Goal: Transaction & Acquisition: Purchase product/service

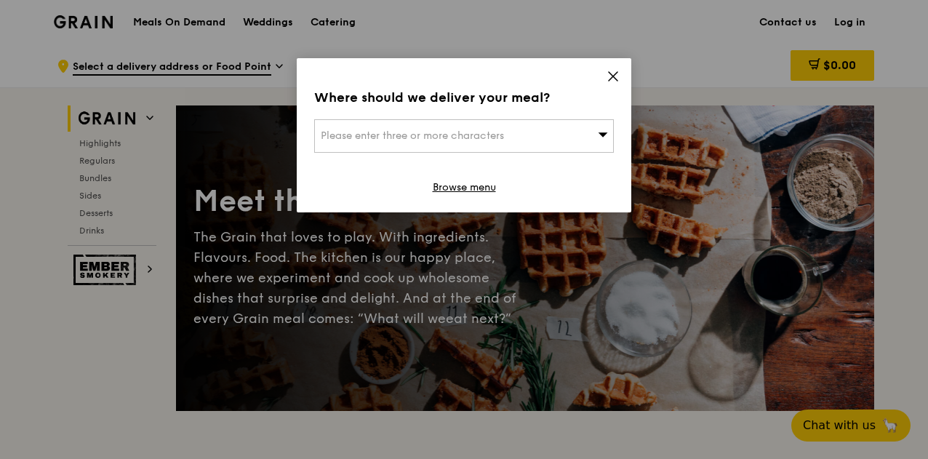
click at [614, 75] on icon at bounding box center [613, 76] width 9 height 9
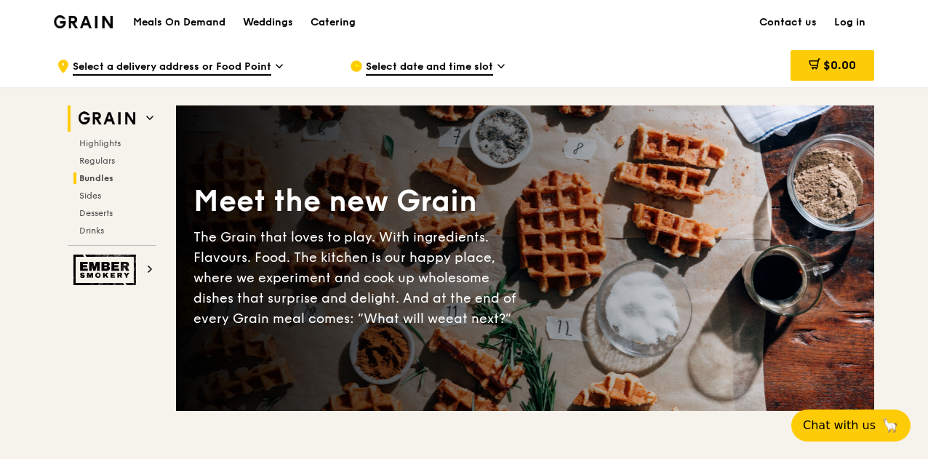
click at [104, 180] on span "Bundles" at bounding box center [96, 178] width 34 height 10
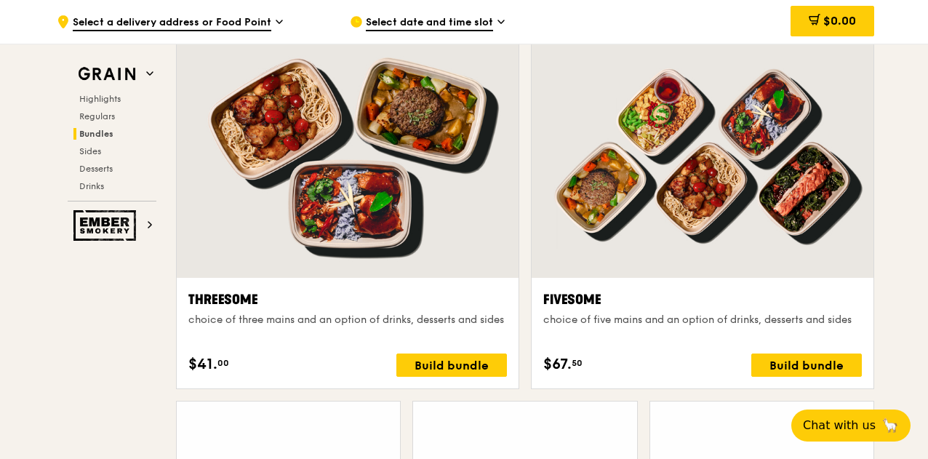
scroll to position [2586, 0]
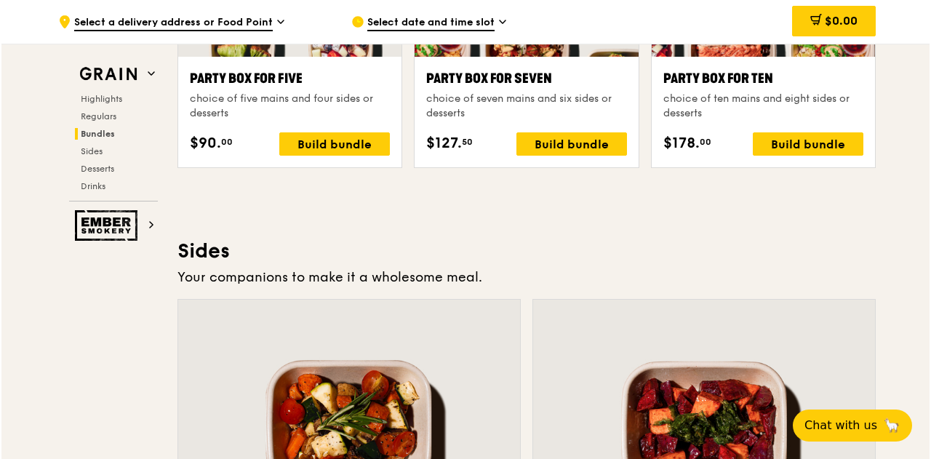
scroll to position [2876, 0]
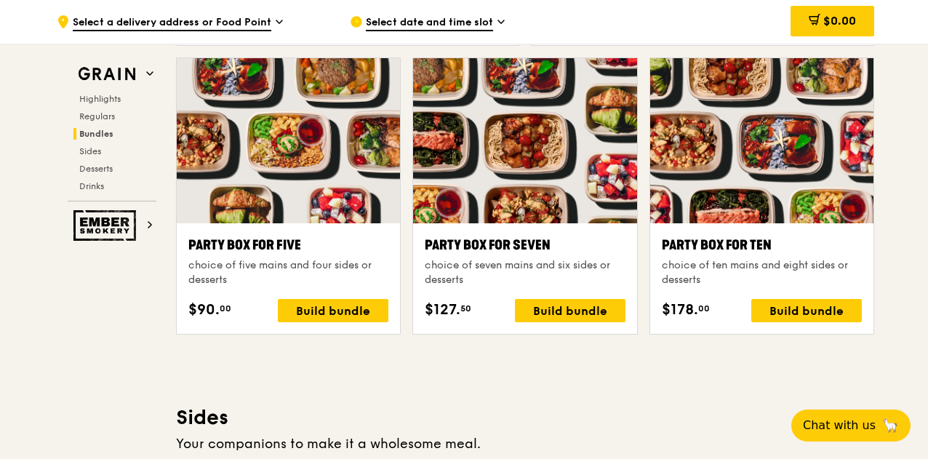
click at [708, 177] on div at bounding box center [761, 140] width 223 height 165
click at [33, 187] on div ".cls-1 { fill: none; stroke: #fff; stroke-linecap: round; stroke-linejoin: roun…" at bounding box center [464, 226] width 928 height 6118
click at [595, 388] on div "Highlights Weekly rotating dishes inspired by flavours from around the world. W…" at bounding box center [525, 438] width 698 height 5693
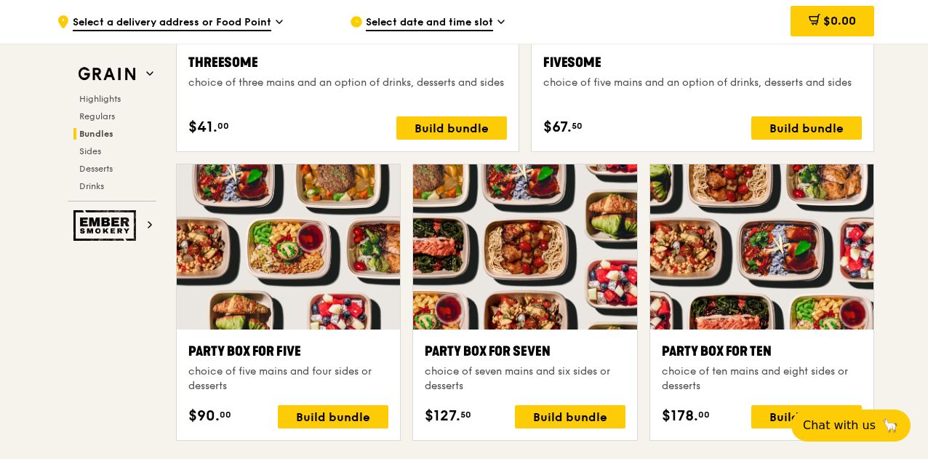
scroll to position [2804, 0]
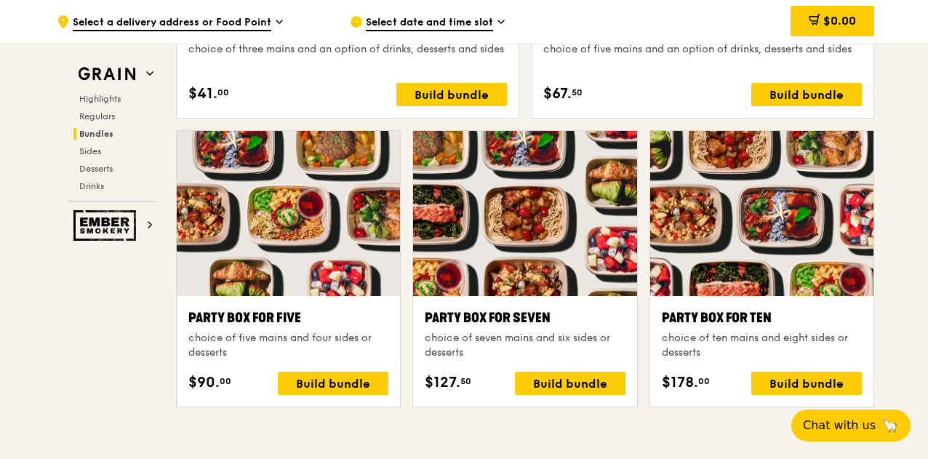
click at [779, 255] on div at bounding box center [761, 213] width 223 height 165
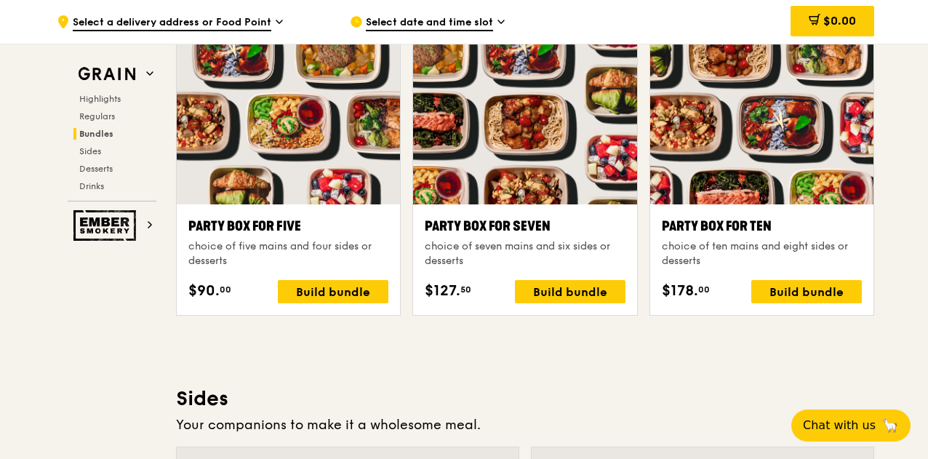
scroll to position [2876, 0]
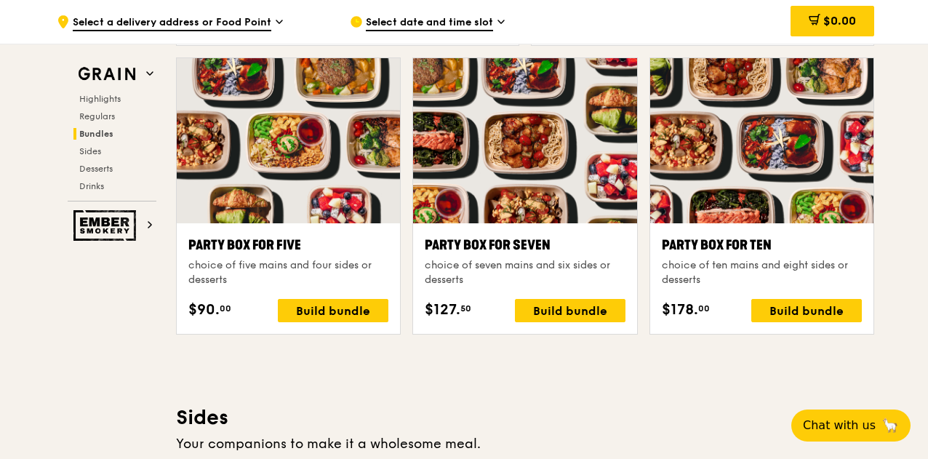
click at [49, 283] on div "Grain Highlights Regulars Bundles Sides Desserts Drinks Ember Smokery Meet the …" at bounding box center [464, 248] width 838 height 6074
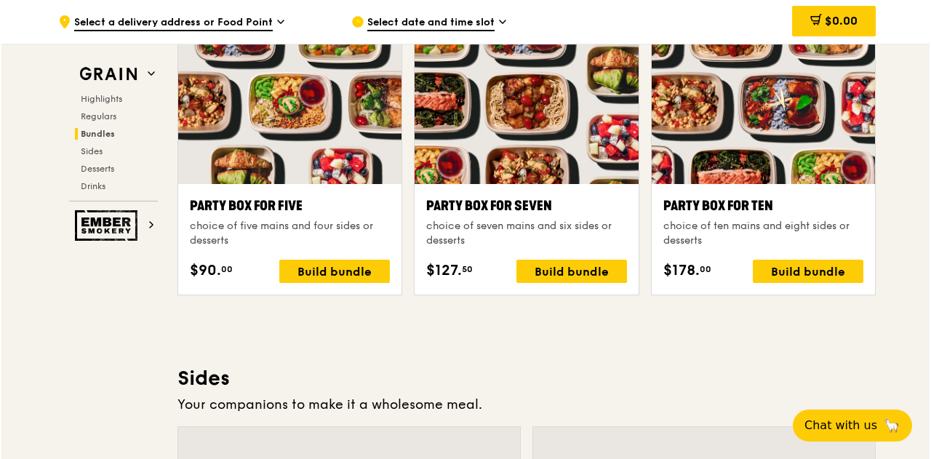
scroll to position [2949, 0]
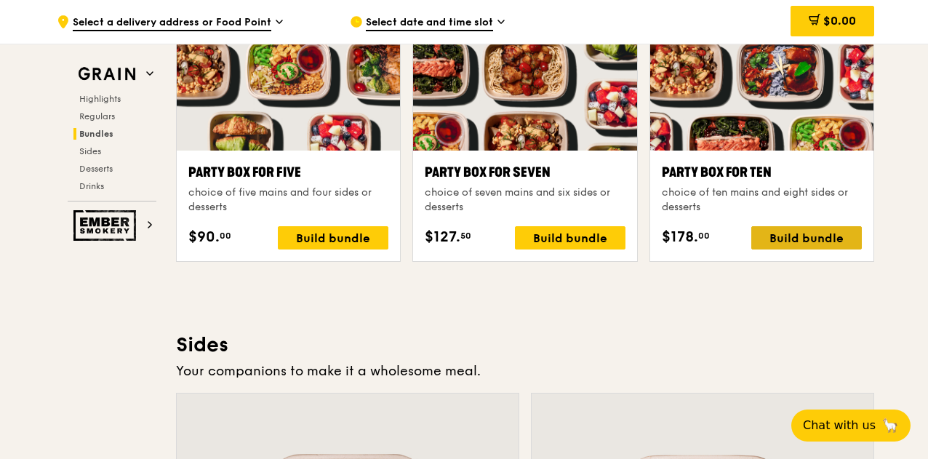
click at [810, 230] on div "Build bundle" at bounding box center [806, 237] width 111 height 23
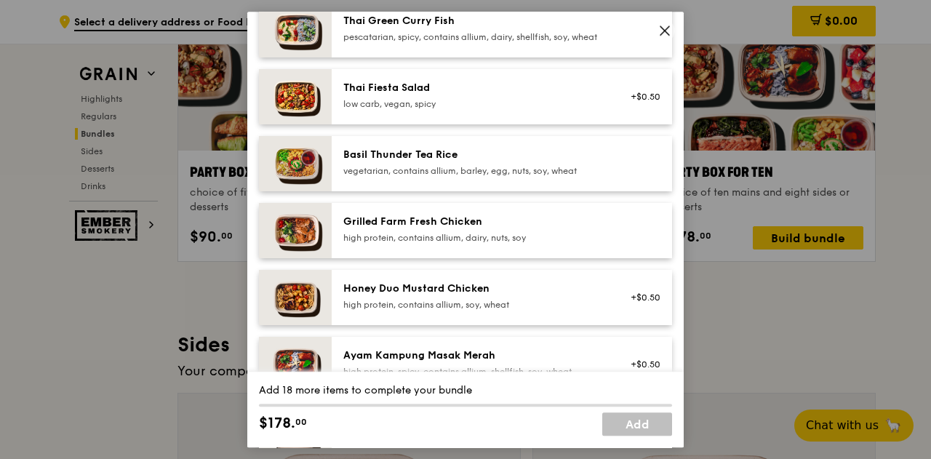
scroll to position [145, 0]
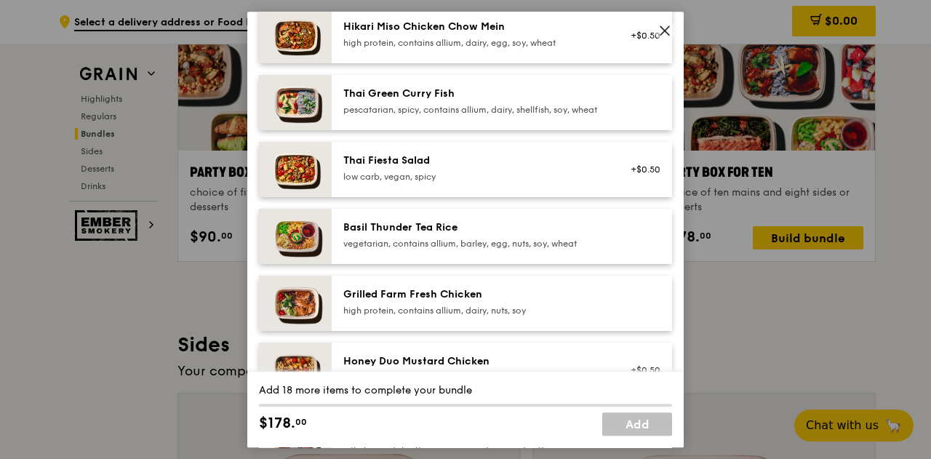
click at [454, 116] on div "pescatarian, spicy, contains allium, dairy, shellfish, soy, wheat" at bounding box center [473, 110] width 261 height 12
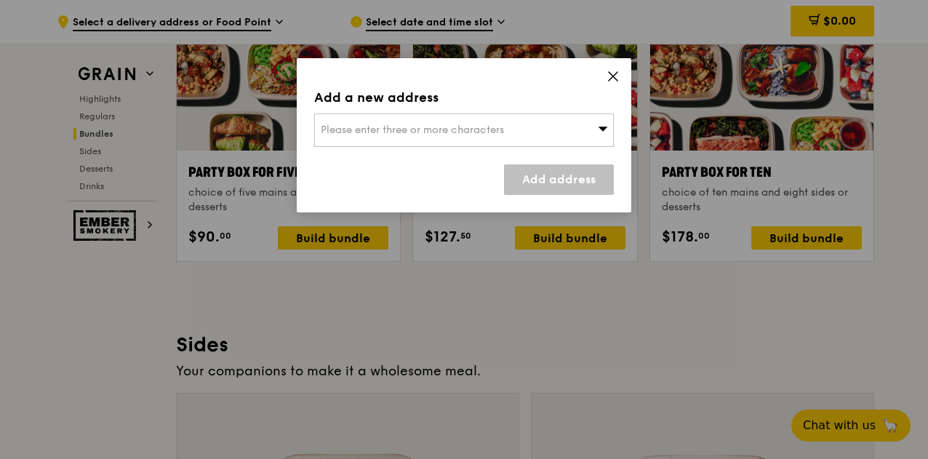
click at [609, 77] on icon at bounding box center [612, 76] width 13 height 13
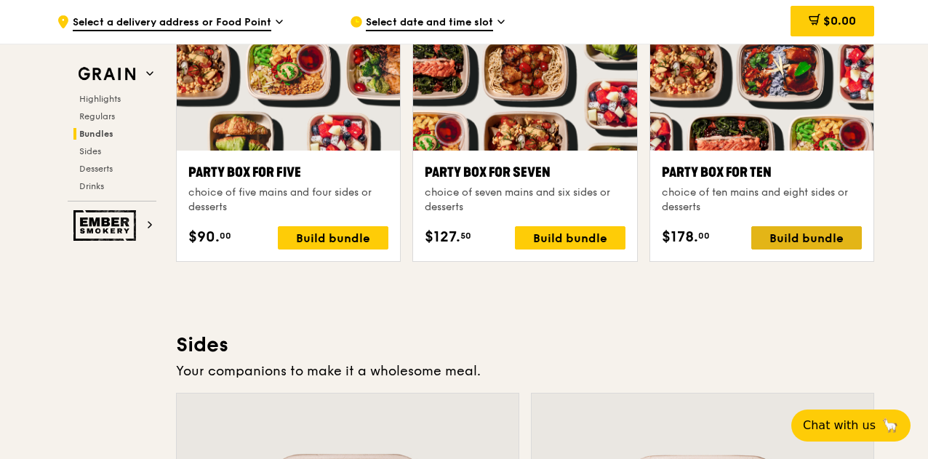
click at [782, 233] on div "Build bundle" at bounding box center [806, 237] width 111 height 23
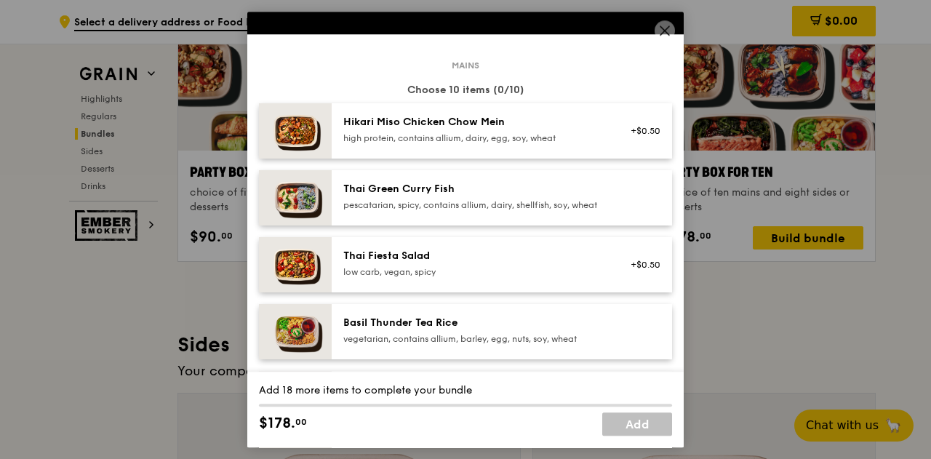
scroll to position [73, 0]
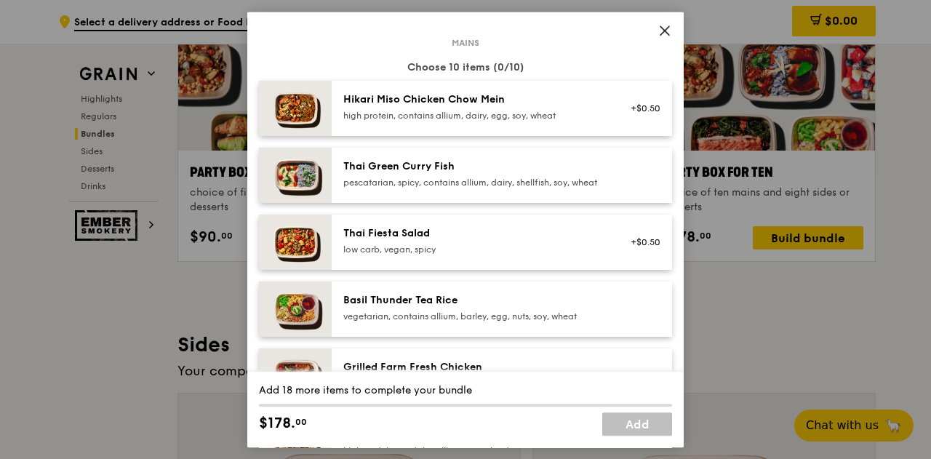
click at [458, 322] on div "vegetarian, contains allium, barley, egg, nuts, soy, wheat" at bounding box center [473, 316] width 261 height 12
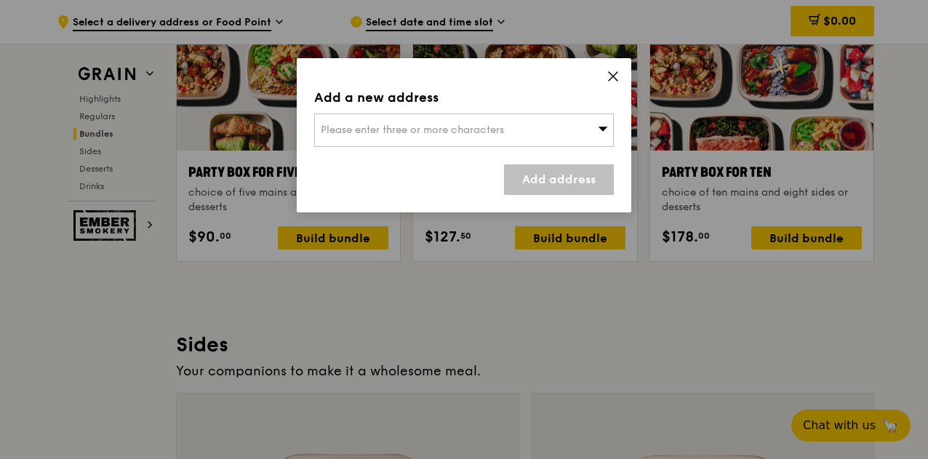
click at [627, 76] on div "Add a new address Please enter three or more characters Add address" at bounding box center [464, 135] width 334 height 154
click at [608, 70] on icon at bounding box center [612, 76] width 13 height 13
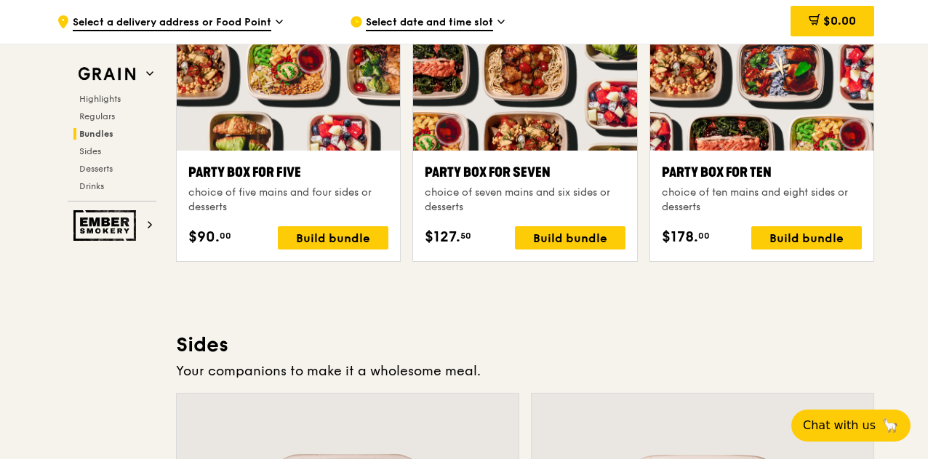
click at [775, 102] on div at bounding box center [761, 67] width 223 height 165
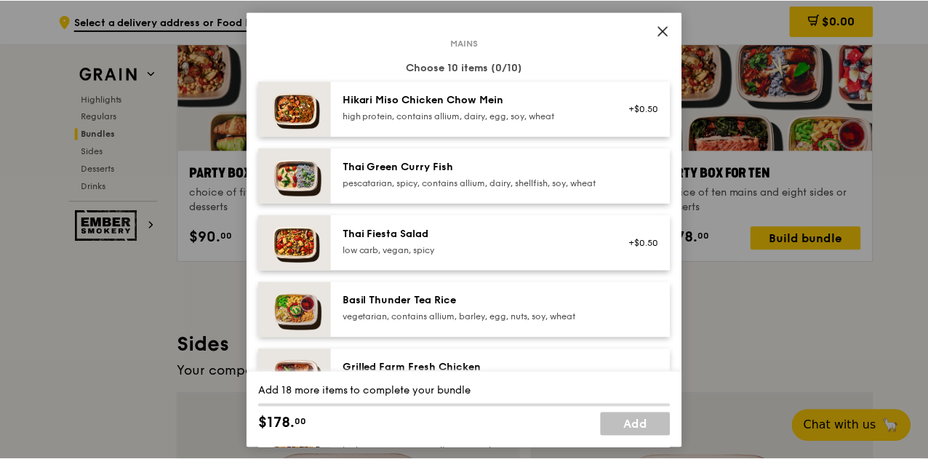
scroll to position [145, 0]
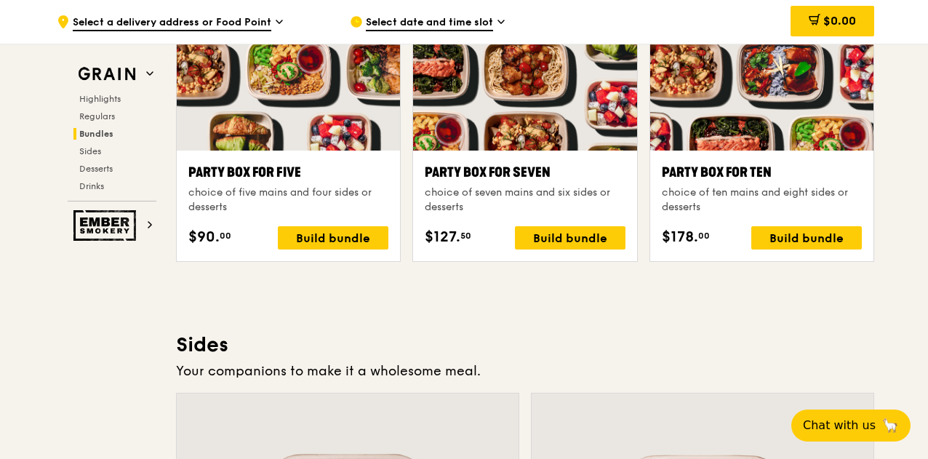
click at [433, 17] on span "Select date and time slot" at bounding box center [429, 23] width 127 height 16
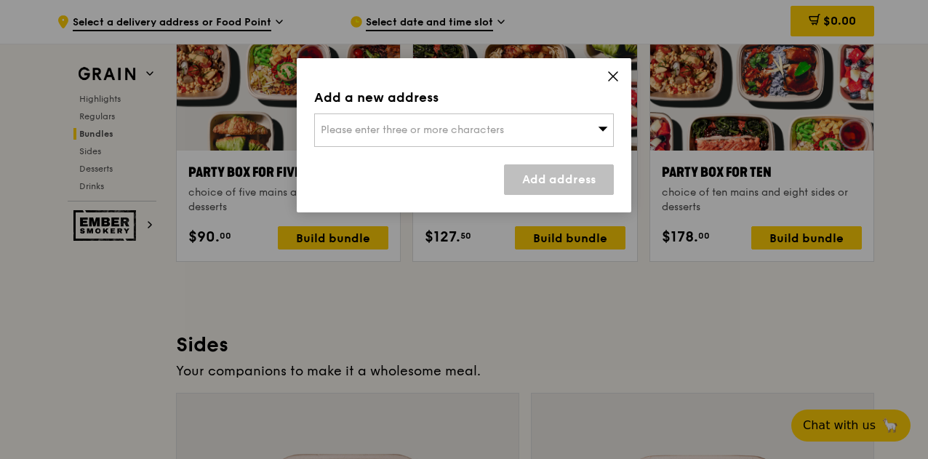
click at [430, 129] on span "Please enter three or more characters" at bounding box center [412, 130] width 183 height 12
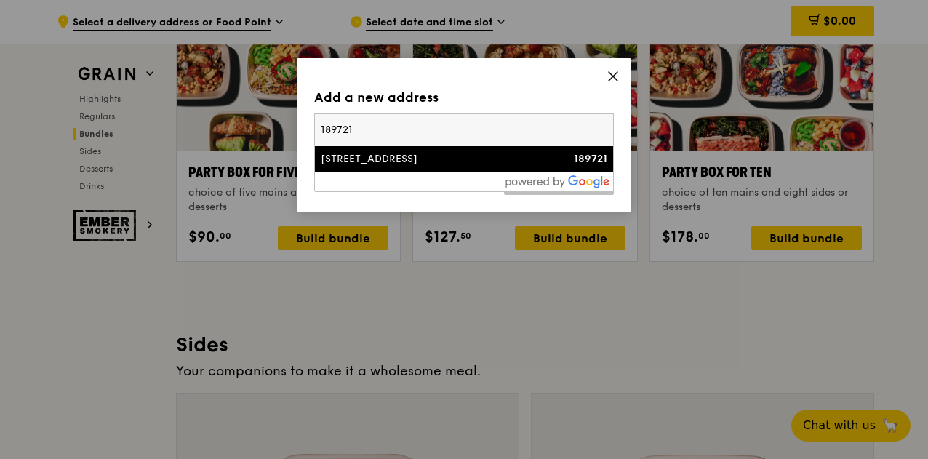
type input "189721"
click at [428, 161] on div "[STREET_ADDRESS]" at bounding box center [428, 159] width 215 height 15
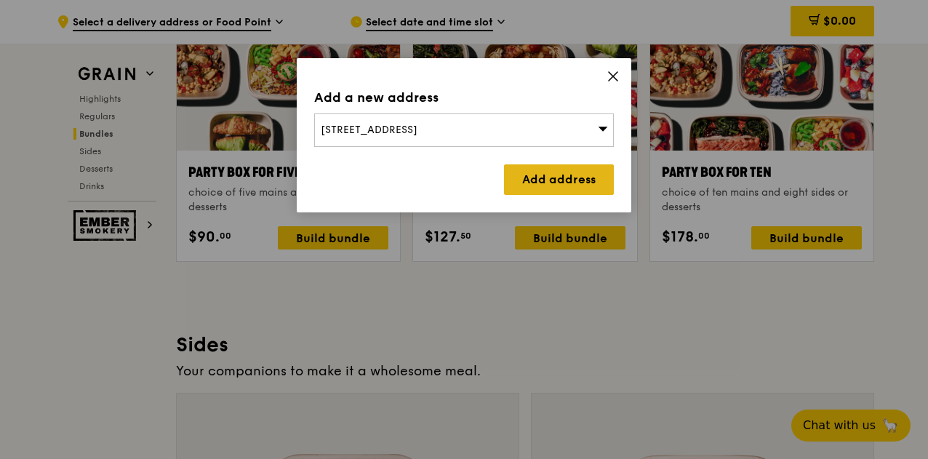
click at [579, 183] on link "Add address" at bounding box center [559, 179] width 110 height 31
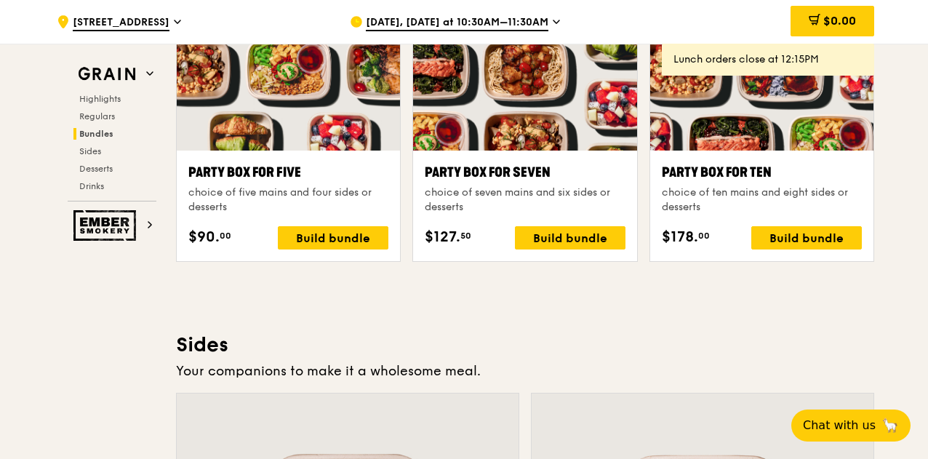
click at [532, 20] on span "[DATE], [DATE] at 10:30AM–11:30AM" at bounding box center [457, 23] width 182 height 16
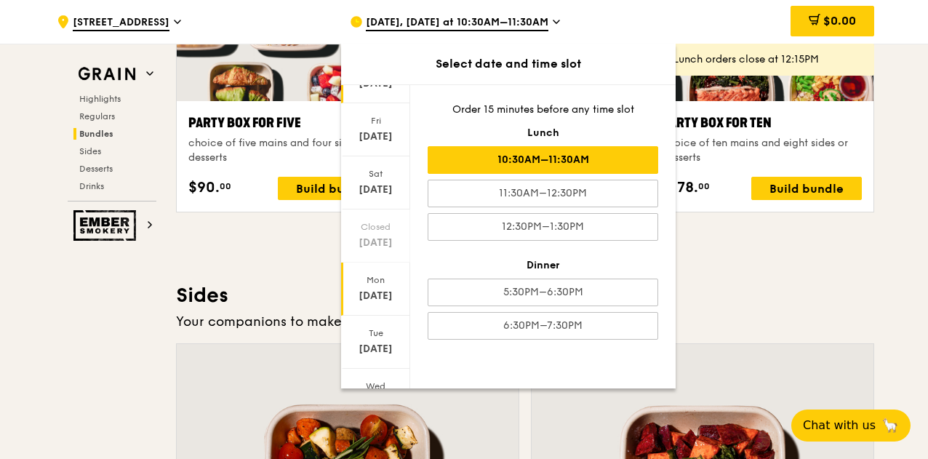
scroll to position [3022, 0]
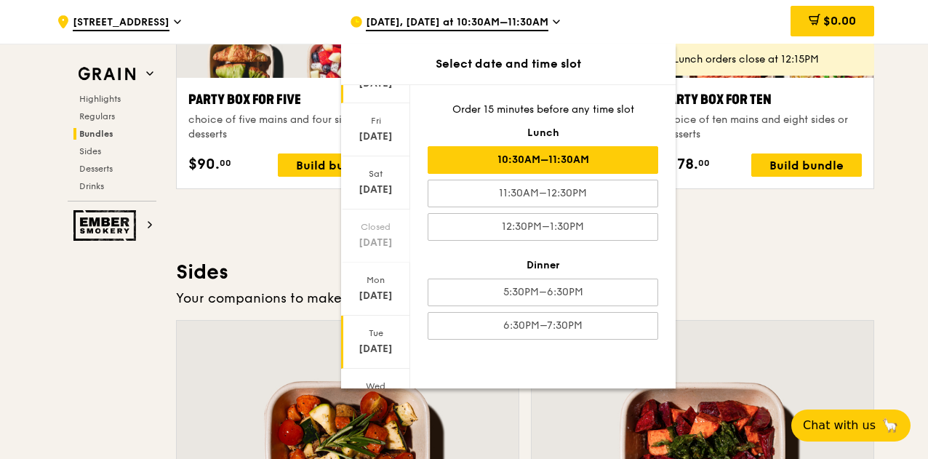
click at [367, 342] on div "Aug 19" at bounding box center [375, 349] width 65 height 15
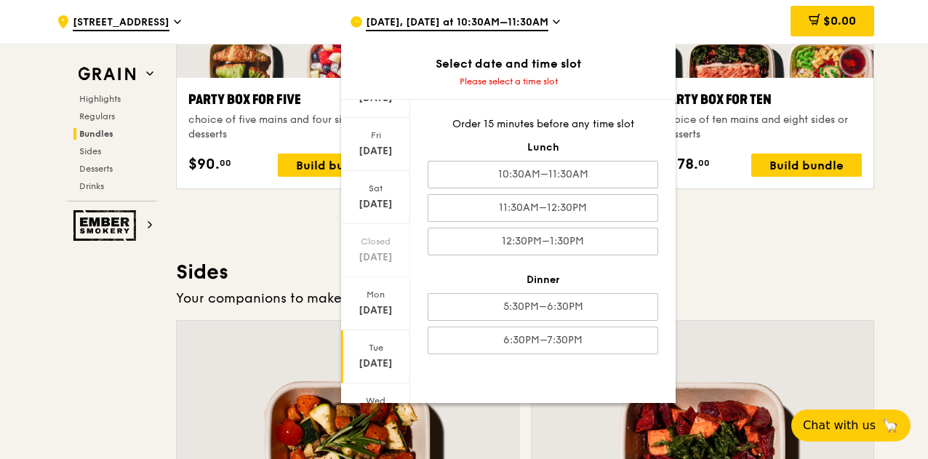
click at [52, 299] on div "Grain Highlights Regulars Bundles Sides Desserts Drinks Ember Smokery Meet the …" at bounding box center [464, 102] width 838 height 6074
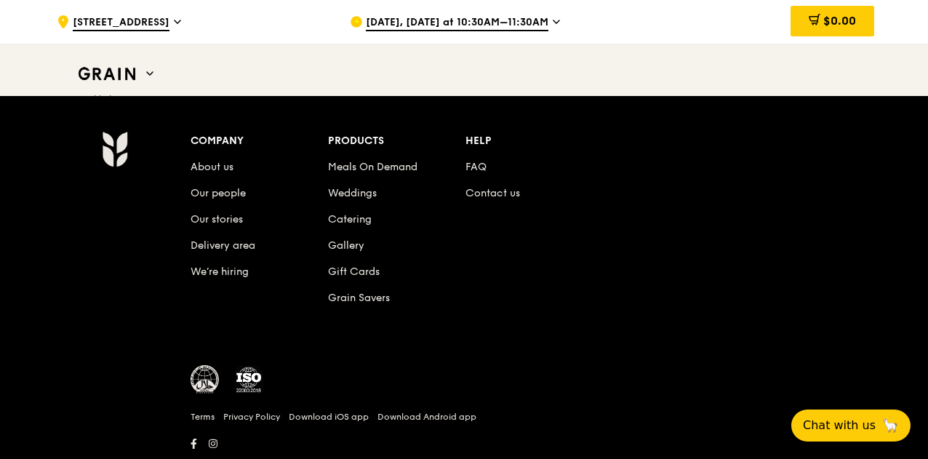
scroll to position [6158, 0]
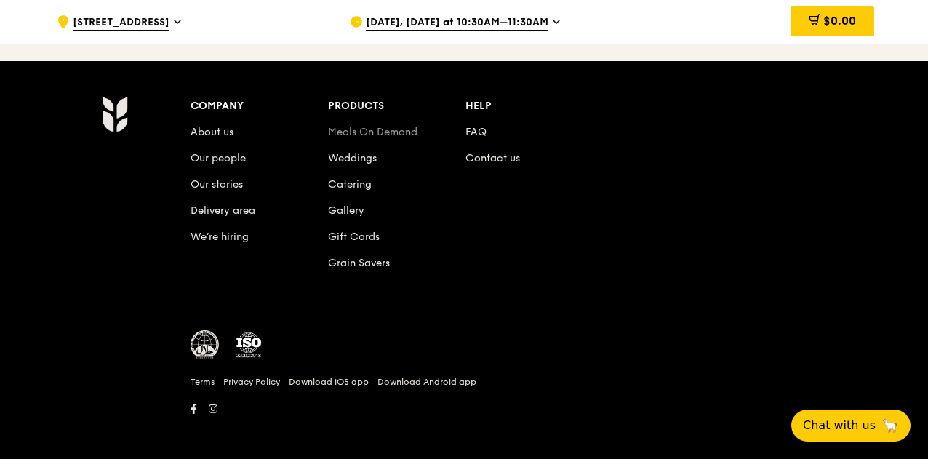
click at [398, 127] on link "Meals On Demand" at bounding box center [372, 132] width 89 height 12
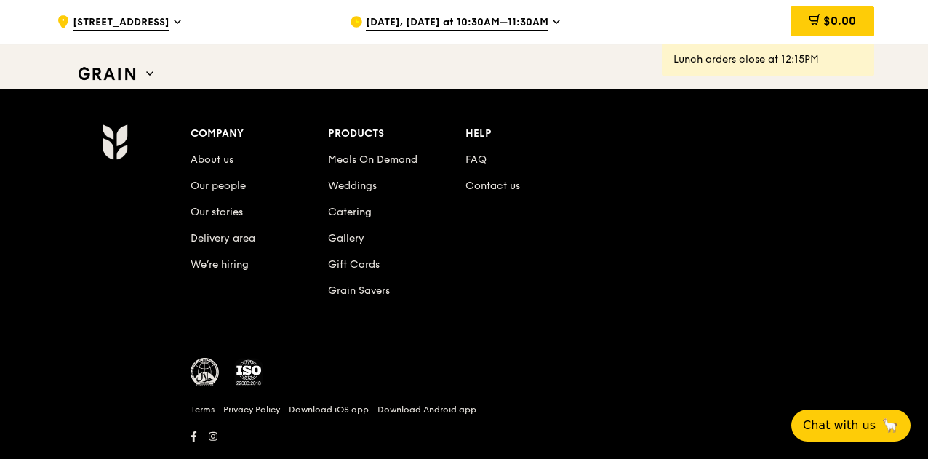
scroll to position [6158, 0]
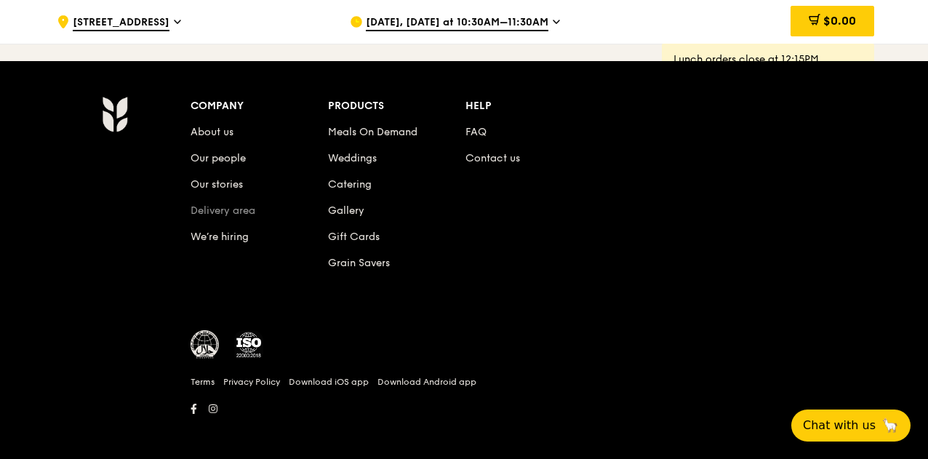
click at [219, 204] on link "Delivery area" at bounding box center [222, 210] width 65 height 12
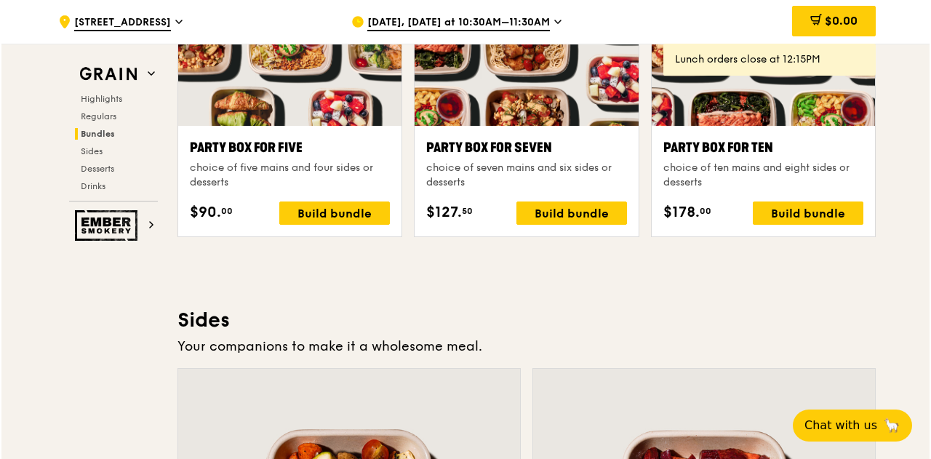
scroll to position [3031, 0]
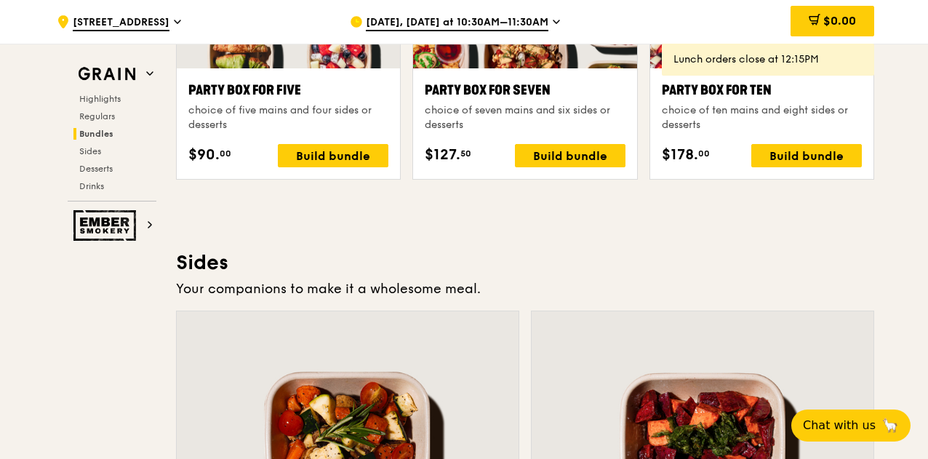
click at [749, 116] on div "choice of ten mains and eight sides or desserts" at bounding box center [762, 117] width 200 height 29
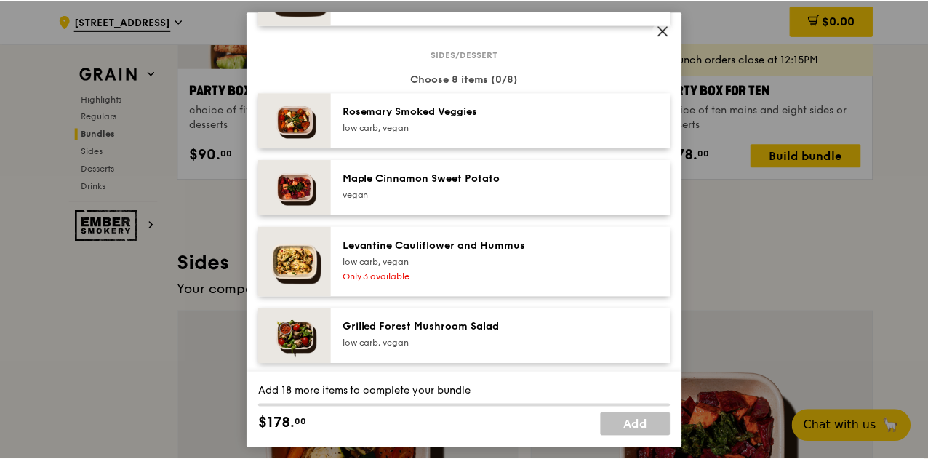
scroll to position [800, 0]
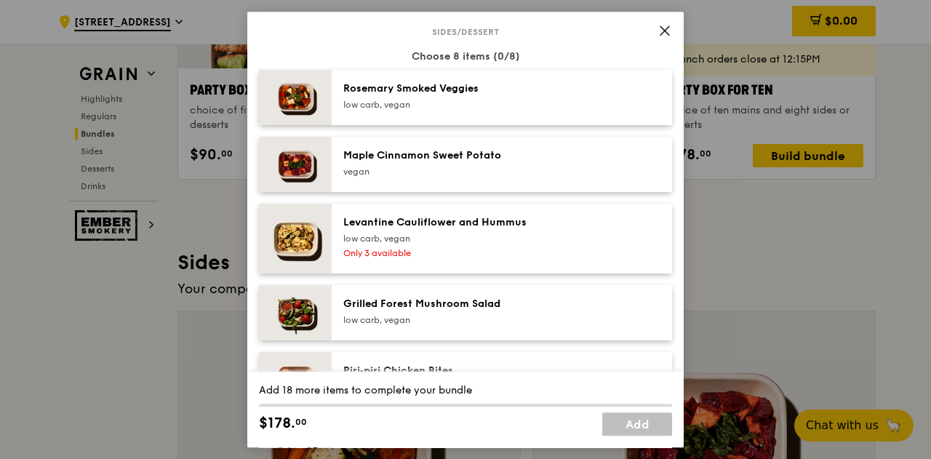
click at [660, 33] on icon at bounding box center [664, 30] width 13 height 13
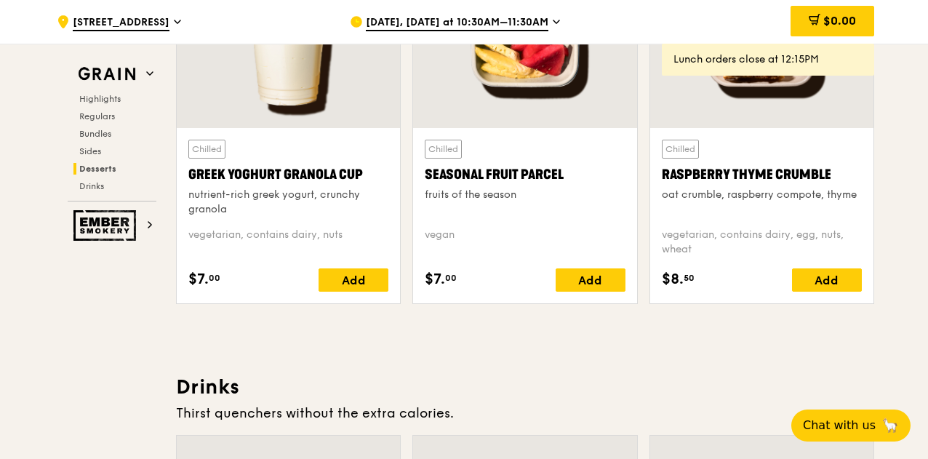
scroll to position [4849, 0]
